Goal: Obtain resource: Download file/media

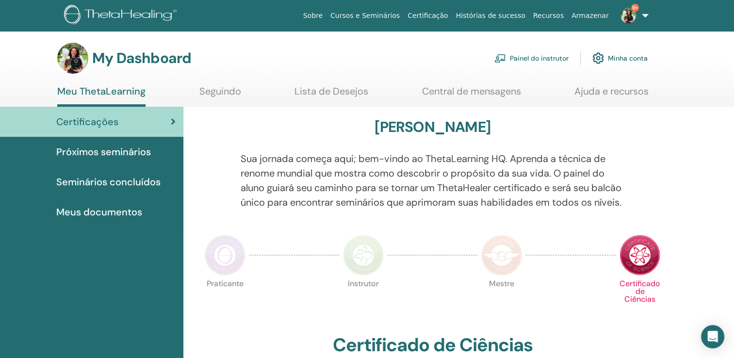
click at [540, 59] on link "Painel do instrutor" at bounding box center [531, 58] width 74 height 21
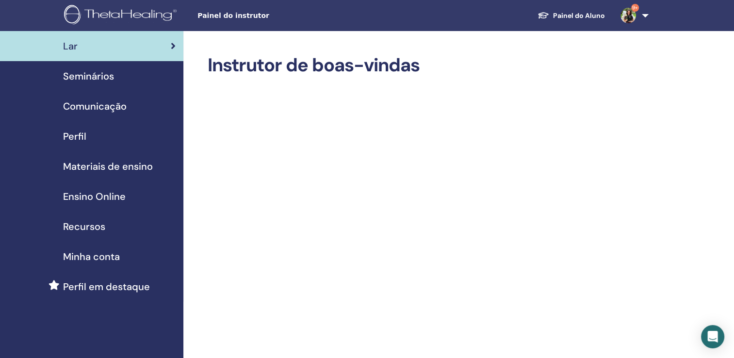
click at [91, 75] on span "Seminários" at bounding box center [88, 76] width 51 height 15
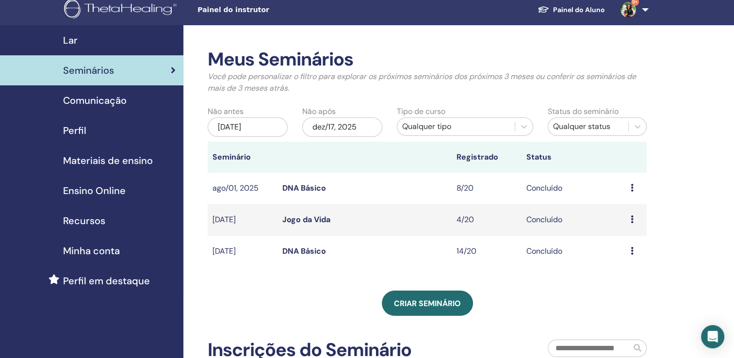
scroll to position [5, 0]
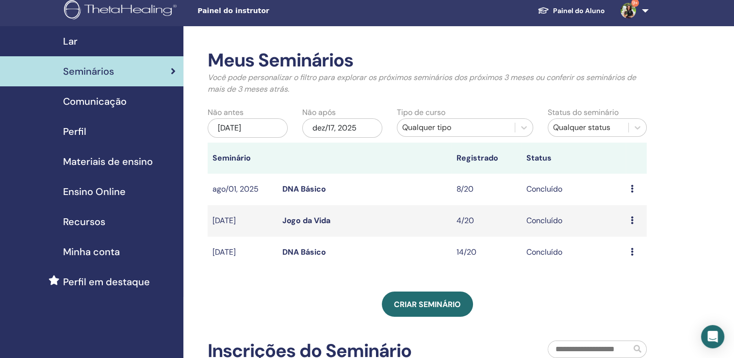
click at [143, 163] on span "Materiais de ensino" at bounding box center [108, 161] width 90 height 15
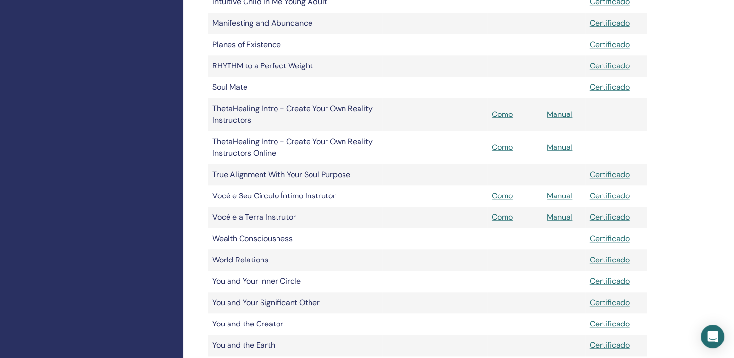
scroll to position [994, 0]
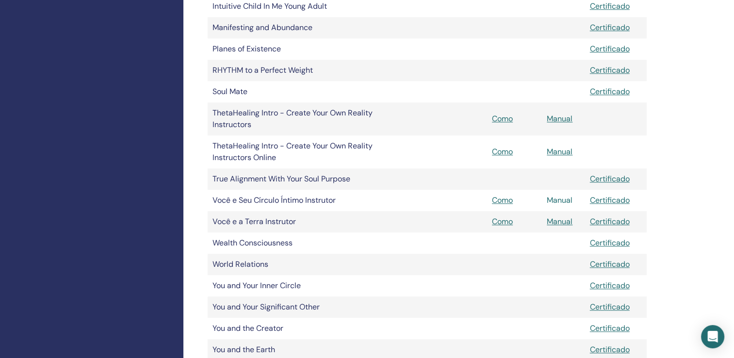
click at [558, 200] on link "Manual" at bounding box center [559, 200] width 26 height 10
